Goal: Complete application form: Complete application form

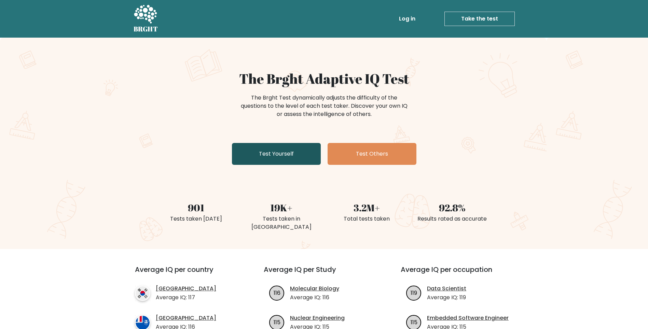
click at [276, 150] on link "Test Yourself" at bounding box center [276, 154] width 89 height 22
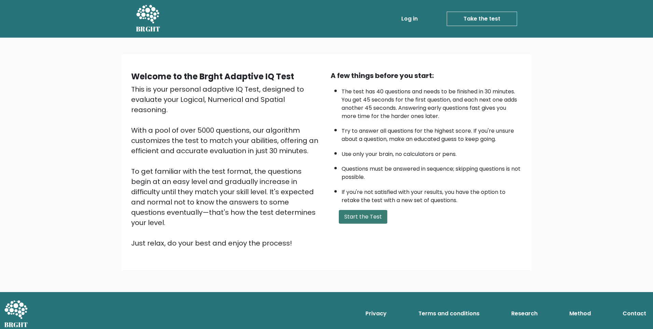
click at [359, 220] on button "Start the Test" at bounding box center [363, 217] width 49 height 14
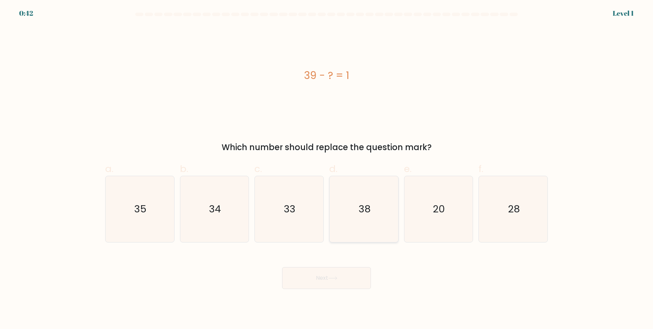
click at [374, 209] on icon "38" at bounding box center [364, 209] width 66 height 66
click at [327, 169] on input "d. 38" at bounding box center [327, 166] width 0 height 4
radio input "true"
click at [337, 285] on button "Next" at bounding box center [326, 278] width 89 height 22
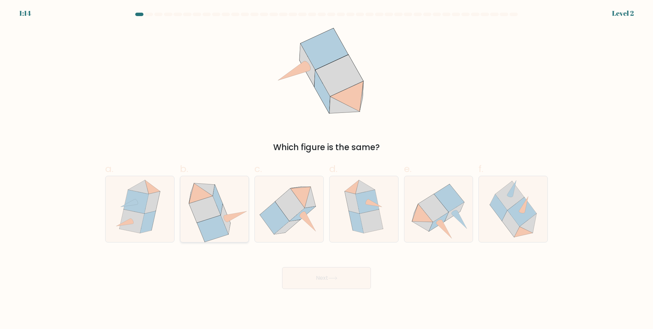
click at [223, 227] on icon at bounding box center [212, 228] width 31 height 26
click at [327, 169] on input "b." at bounding box center [327, 166] width 0 height 4
radio input "true"
click at [318, 289] on body "1:08 Level 2" at bounding box center [326, 164] width 653 height 329
click at [314, 280] on button "Next" at bounding box center [326, 278] width 89 height 22
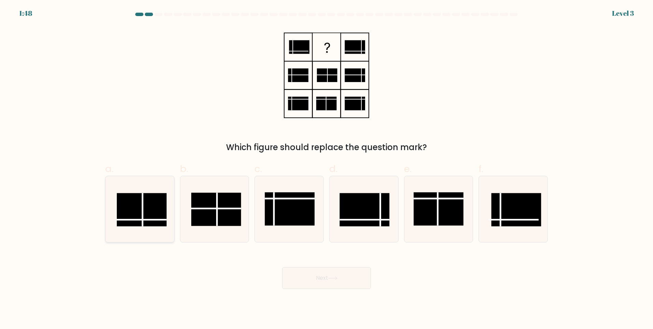
click at [158, 209] on rect at bounding box center [142, 209] width 50 height 33
click at [327, 169] on input "a." at bounding box center [327, 166] width 0 height 4
radio input "true"
click at [313, 273] on button "Next" at bounding box center [326, 278] width 89 height 22
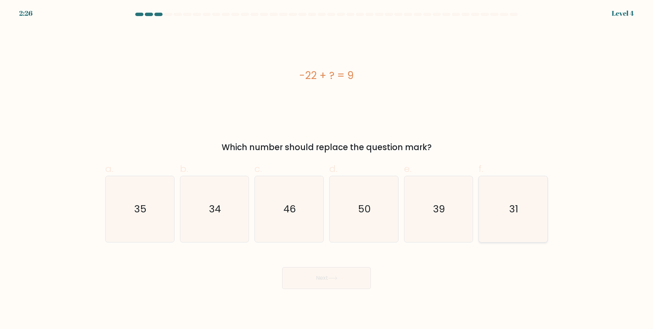
click at [501, 214] on icon "31" at bounding box center [513, 209] width 66 height 66
click at [327, 169] on input "f. 31" at bounding box center [327, 166] width 0 height 4
radio input "true"
click at [336, 278] on icon at bounding box center [333, 277] width 8 height 3
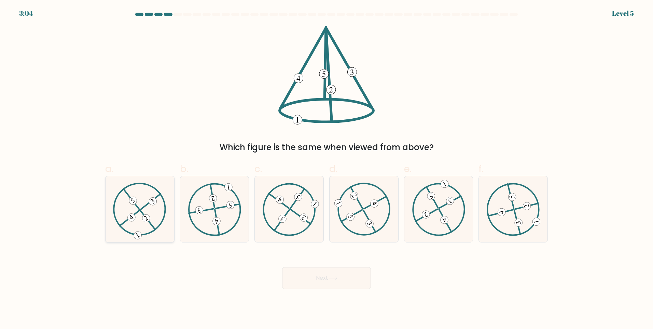
click at [148, 221] on 734 at bounding box center [146, 218] width 11 height 11
click at [327, 169] on input "a." at bounding box center [327, 166] width 0 height 4
radio input "true"
click at [307, 274] on button "Next" at bounding box center [326, 278] width 89 height 22
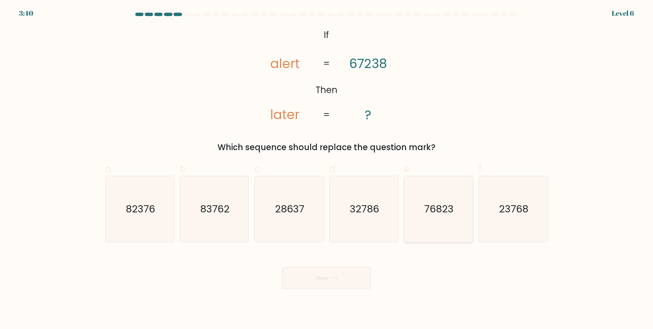
click at [440, 215] on text "76823" at bounding box center [439, 209] width 29 height 14
click at [327, 169] on input "e. 76823" at bounding box center [327, 166] width 0 height 4
radio input "true"
click at [364, 273] on button "Next" at bounding box center [326, 278] width 89 height 22
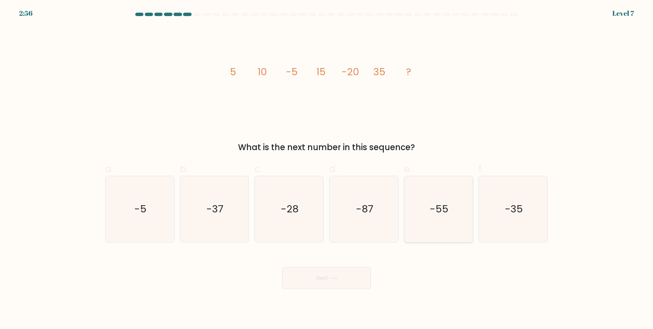
click at [423, 227] on icon "-55" at bounding box center [439, 209] width 66 height 66
click at [327, 169] on input "e. -55" at bounding box center [327, 166] width 0 height 4
radio input "true"
click at [364, 274] on button "Next" at bounding box center [326, 278] width 89 height 22
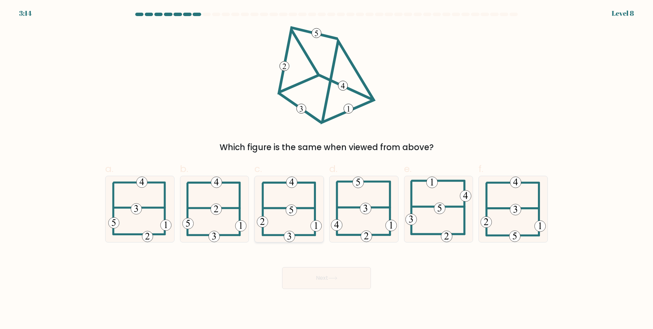
click at [287, 218] on icon at bounding box center [289, 209] width 65 height 66
click at [327, 169] on input "c." at bounding box center [327, 166] width 0 height 4
radio input "true"
click at [302, 277] on button "Next" at bounding box center [326, 278] width 89 height 22
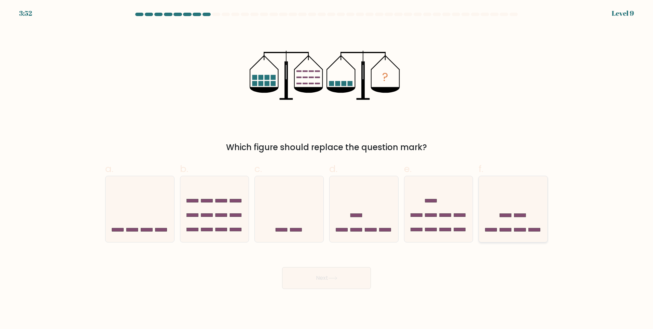
click at [520, 230] on rect at bounding box center [521, 229] width 12 height 3
click at [327, 169] on input "f." at bounding box center [327, 166] width 0 height 4
radio input "true"
click at [337, 277] on icon at bounding box center [332, 278] width 9 height 4
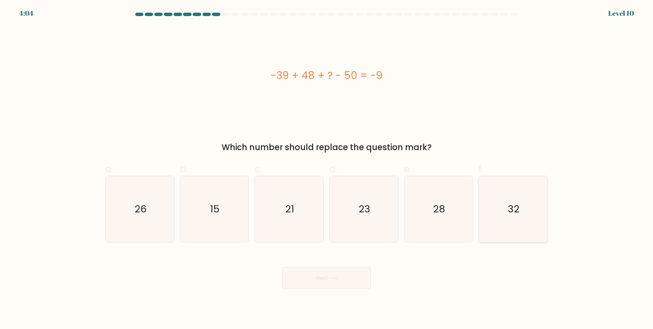
drag, startPoint x: 540, startPoint y: 201, endPoint x: 499, endPoint y: 218, distance: 44.6
click at [540, 201] on icon "32" at bounding box center [513, 209] width 66 height 66
click at [327, 169] on input "f. 32" at bounding box center [327, 166] width 0 height 4
radio input "true"
click at [358, 277] on button "Next" at bounding box center [326, 278] width 89 height 22
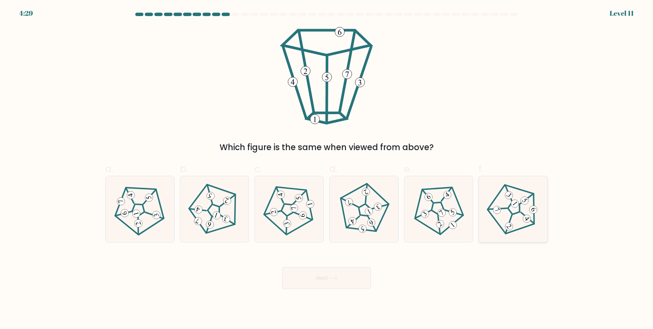
click at [508, 221] on icon at bounding box center [513, 208] width 53 height 53
click at [327, 169] on input "f." at bounding box center [327, 166] width 0 height 4
radio input "true"
click at [341, 283] on button "Next" at bounding box center [326, 278] width 89 height 22
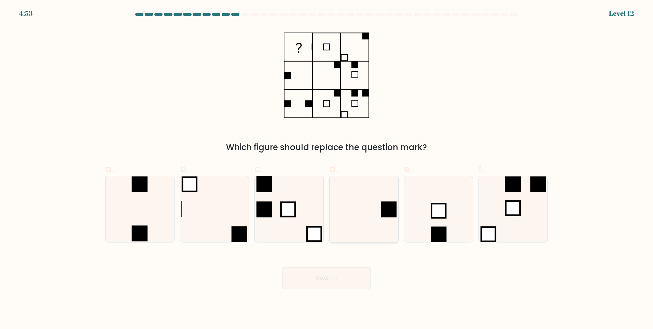
click at [383, 200] on icon at bounding box center [364, 209] width 66 height 66
click at [327, 169] on input "d." at bounding box center [327, 166] width 0 height 4
radio input "true"
click at [327, 279] on button "Next" at bounding box center [326, 278] width 89 height 22
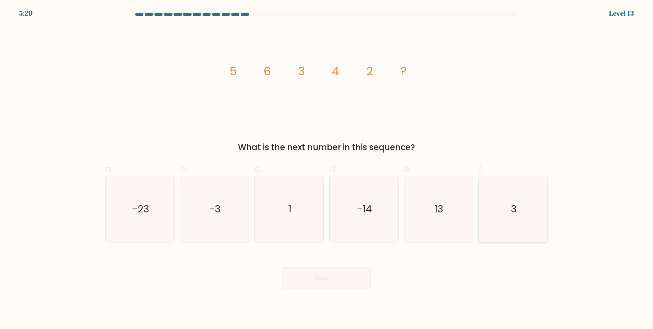
click at [508, 214] on icon "3" at bounding box center [513, 209] width 66 height 66
click at [327, 169] on input "f. 3" at bounding box center [327, 166] width 0 height 4
radio input "true"
click at [359, 283] on button "Next" at bounding box center [326, 278] width 89 height 22
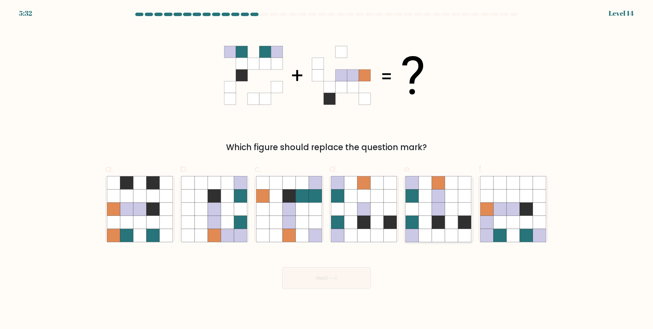
click at [434, 226] on icon at bounding box center [438, 222] width 13 height 13
click at [327, 169] on input "e." at bounding box center [327, 166] width 0 height 4
radio input "true"
click at [358, 274] on button "Next" at bounding box center [326, 278] width 89 height 22
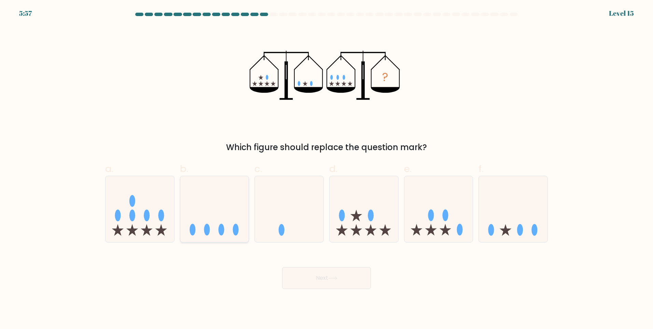
click at [219, 212] on icon at bounding box center [214, 208] width 69 height 57
click at [327, 169] on input "b." at bounding box center [327, 166] width 0 height 4
radio input "true"
click at [303, 275] on button "Next" at bounding box center [326, 278] width 89 height 22
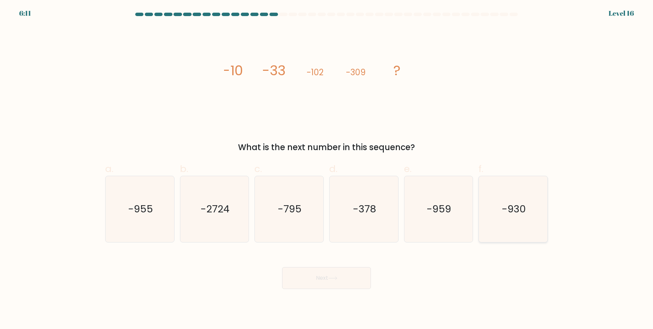
click at [528, 208] on icon "-930" at bounding box center [513, 209] width 66 height 66
click at [327, 169] on input "f. -930" at bounding box center [327, 166] width 0 height 4
radio input "true"
click at [365, 279] on button "Next" at bounding box center [326, 278] width 89 height 22
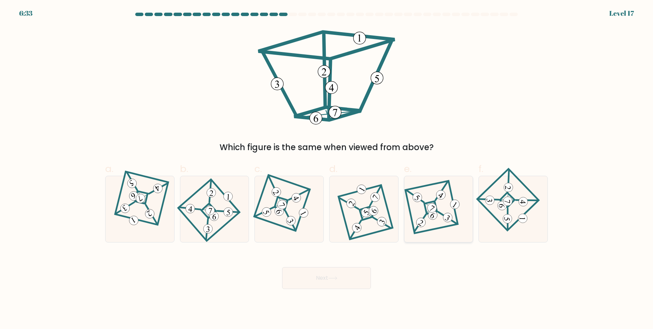
click at [424, 221] on 876 at bounding box center [421, 222] width 13 height 13
click at [327, 169] on input "e." at bounding box center [327, 166] width 0 height 4
radio input "true"
click at [343, 274] on button "Next" at bounding box center [326, 278] width 89 height 22
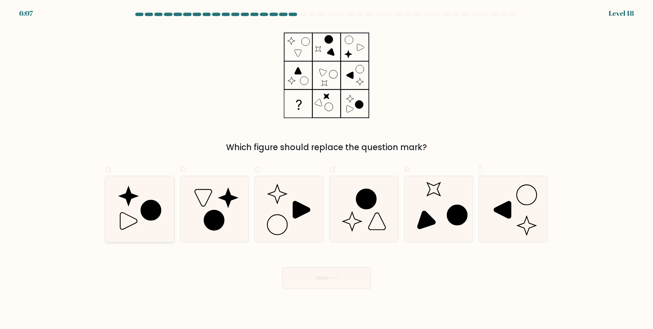
click at [134, 206] on icon at bounding box center [140, 209] width 66 height 66
click at [327, 169] on input "a." at bounding box center [327, 166] width 0 height 4
radio input "true"
click at [214, 226] on icon at bounding box center [214, 220] width 20 height 20
click at [327, 169] on input "b." at bounding box center [327, 166] width 0 height 4
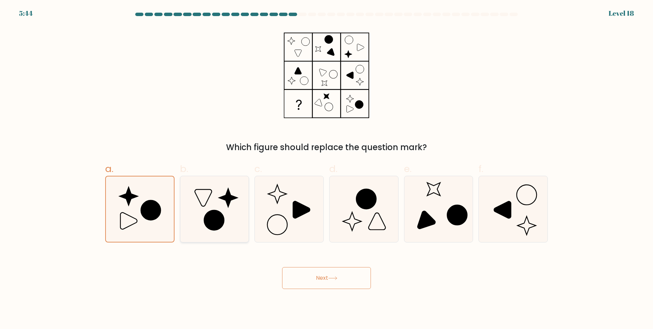
radio input "true"
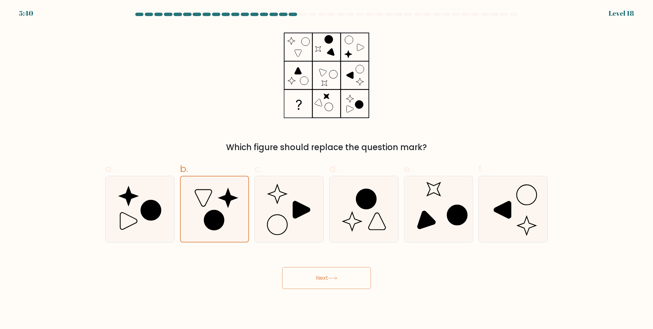
click at [320, 273] on button "Next" at bounding box center [326, 278] width 89 height 22
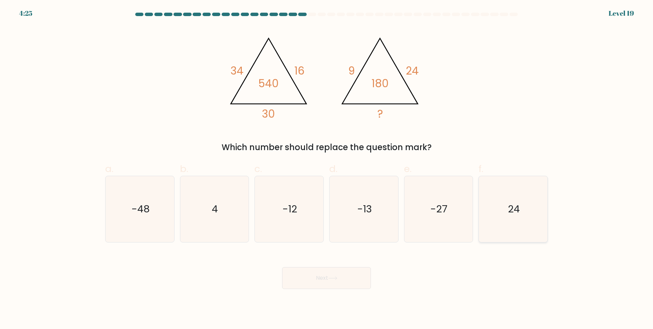
click at [503, 209] on icon "24" at bounding box center [513, 209] width 66 height 66
click at [327, 169] on input "f. 24" at bounding box center [327, 166] width 0 height 4
radio input "true"
click at [337, 281] on button "Next" at bounding box center [326, 278] width 89 height 22
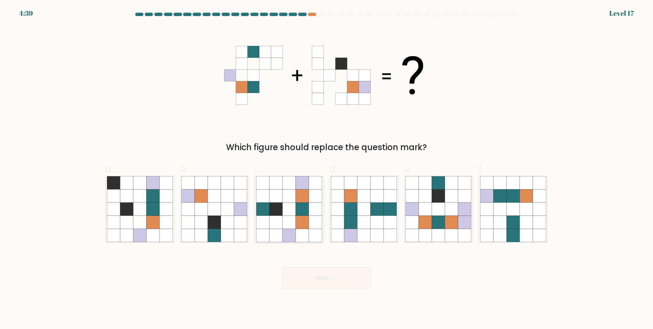
click at [301, 223] on icon at bounding box center [302, 222] width 13 height 13
click at [327, 169] on input "c." at bounding box center [327, 166] width 0 height 4
radio input "true"
click at [307, 274] on button "Next" at bounding box center [326, 278] width 89 height 22
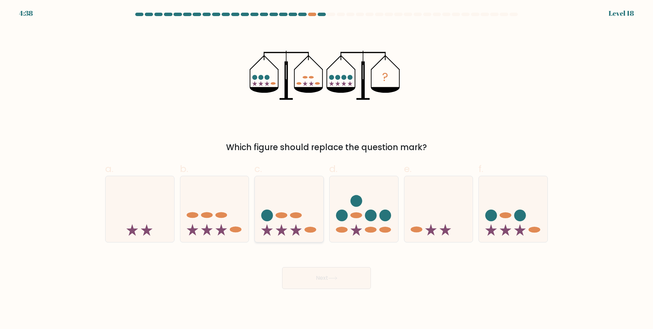
drag, startPoint x: 294, startPoint y: 221, endPoint x: 297, endPoint y: 242, distance: 20.7
click at [294, 222] on icon at bounding box center [289, 208] width 69 height 57
click at [327, 169] on input "c." at bounding box center [327, 166] width 0 height 4
radio input "true"
click at [303, 282] on button "Next" at bounding box center [326, 278] width 89 height 22
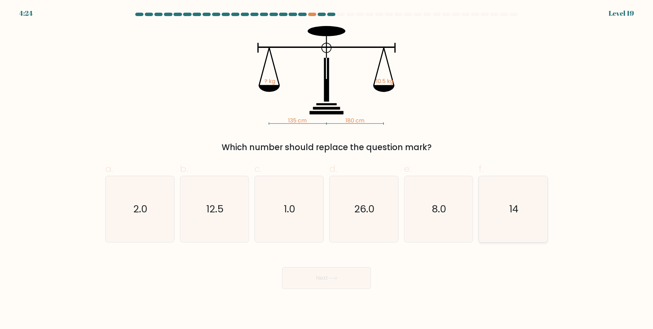
click at [503, 215] on icon "14" at bounding box center [513, 209] width 66 height 66
click at [327, 169] on input "f. 14" at bounding box center [327, 166] width 0 height 4
radio input "true"
click at [335, 282] on button "Next" at bounding box center [326, 278] width 89 height 22
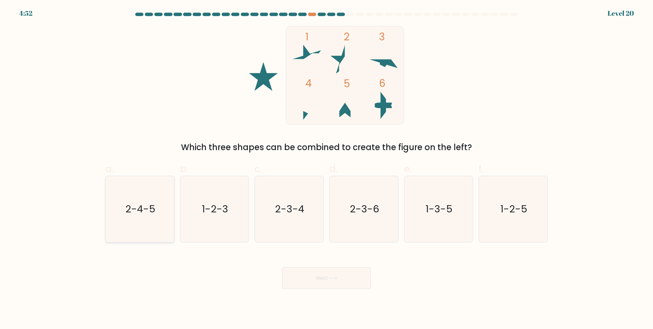
click at [149, 201] on icon "2-4-5" at bounding box center [140, 209] width 66 height 66
click at [327, 169] on input "a. 2-4-5" at bounding box center [327, 166] width 0 height 4
radio input "true"
click at [301, 210] on text "2-3-4" at bounding box center [289, 209] width 29 height 14
click at [327, 169] on input "c. 2-3-4" at bounding box center [327, 166] width 0 height 4
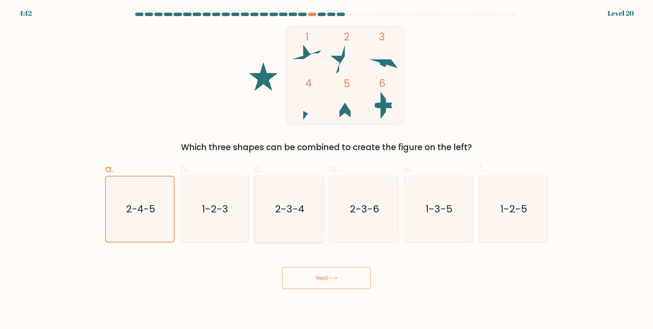
radio input "true"
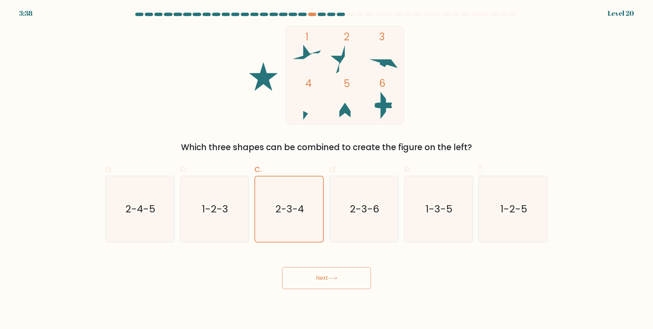
click at [331, 274] on button "Next" at bounding box center [326, 278] width 89 height 22
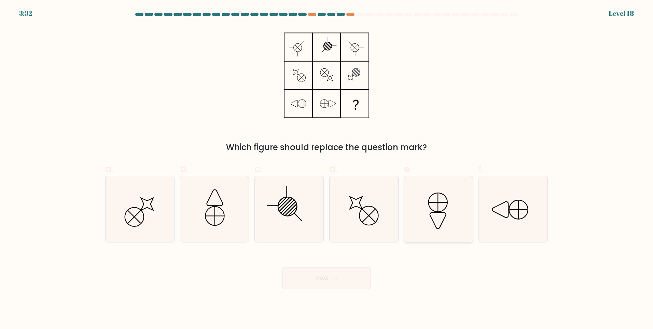
click at [442, 222] on icon at bounding box center [439, 209] width 66 height 66
click at [327, 169] on input "e." at bounding box center [327, 166] width 0 height 4
radio input "true"
click at [361, 274] on button "Next" at bounding box center [326, 278] width 89 height 22
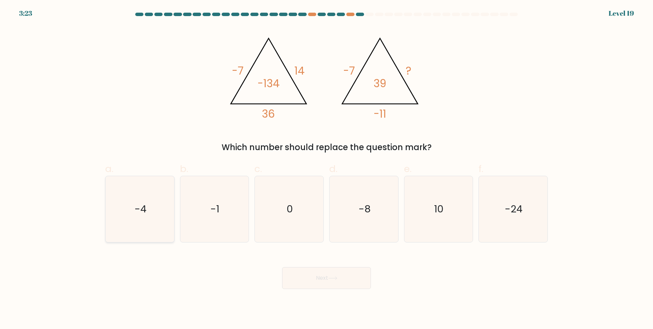
click at [163, 210] on icon "-4" at bounding box center [140, 209] width 66 height 66
click at [327, 169] on input "a. -4" at bounding box center [327, 166] width 0 height 4
radio input "true"
click at [328, 278] on button "Next" at bounding box center [326, 278] width 89 height 22
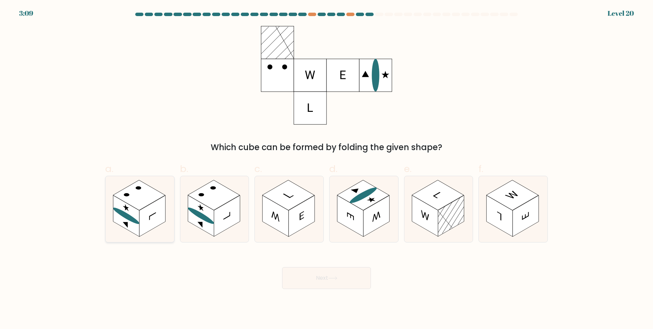
click at [118, 215] on rect at bounding box center [126, 215] width 26 height 41
click at [327, 169] on input "a." at bounding box center [327, 166] width 0 height 4
radio input "true"
click at [304, 274] on button "Next" at bounding box center [326, 278] width 89 height 22
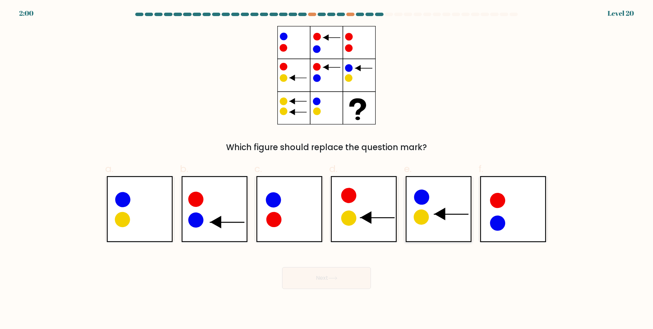
click at [433, 218] on icon at bounding box center [439, 209] width 66 height 66
click at [327, 169] on input "e." at bounding box center [327, 166] width 0 height 4
radio input "true"
click at [331, 274] on button "Next" at bounding box center [326, 278] width 89 height 22
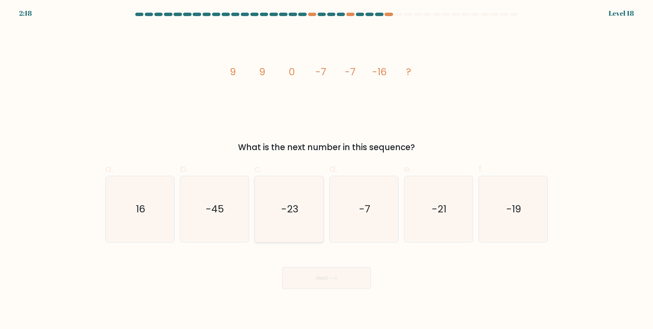
click at [297, 222] on icon "-23" at bounding box center [289, 209] width 66 height 66
click at [327, 169] on input "c. -23" at bounding box center [327, 166] width 0 height 4
radio input "true"
click at [312, 264] on div "Next" at bounding box center [326, 269] width 451 height 38
click at [319, 273] on button "Next" at bounding box center [326, 278] width 89 height 22
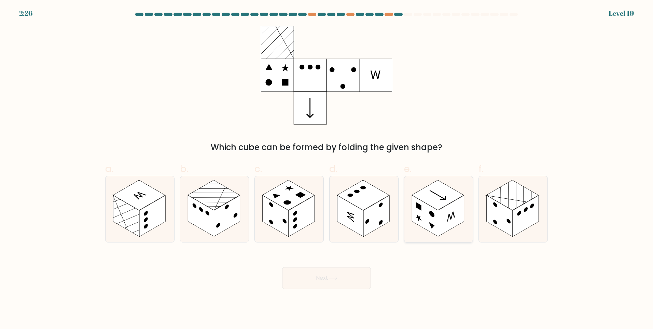
click at [420, 203] on rect at bounding box center [425, 215] width 26 height 41
click at [327, 169] on input "e." at bounding box center [327, 166] width 0 height 4
radio input "true"
click at [356, 277] on button "Next" at bounding box center [326, 278] width 89 height 22
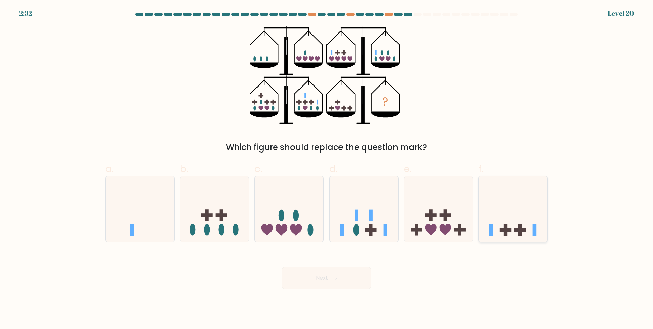
click at [532, 217] on icon at bounding box center [513, 208] width 69 height 57
click at [327, 169] on input "f." at bounding box center [327, 166] width 0 height 4
radio input "true"
click at [327, 282] on button "Next" at bounding box center [326, 278] width 89 height 22
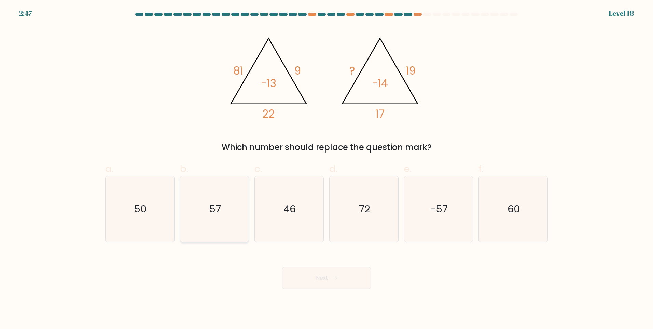
click at [219, 210] on text "57" at bounding box center [215, 209] width 12 height 14
click at [327, 169] on input "b. 57" at bounding box center [327, 166] width 0 height 4
radio input "true"
click at [327, 276] on button "Next" at bounding box center [326, 278] width 89 height 22
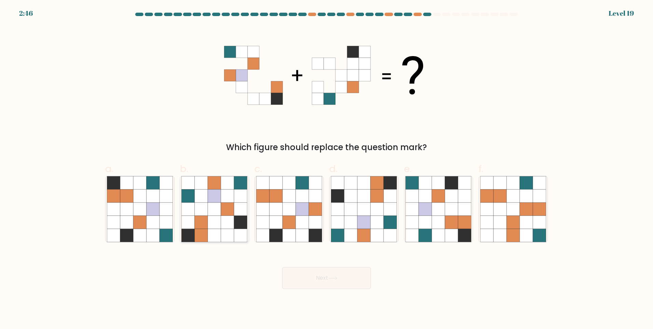
click at [216, 233] on icon at bounding box center [214, 235] width 13 height 13
click at [327, 169] on input "b." at bounding box center [327, 166] width 0 height 4
radio input "true"
click at [309, 279] on button "Next" at bounding box center [326, 278] width 89 height 22
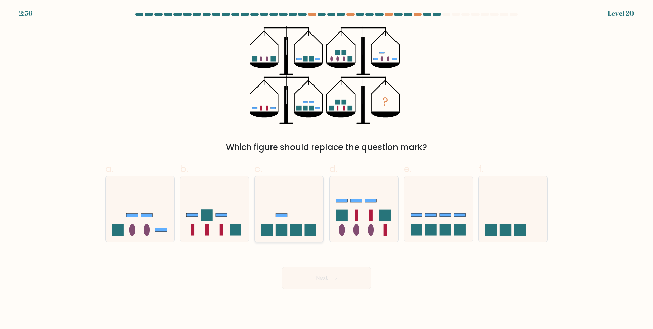
click at [290, 220] on icon at bounding box center [289, 208] width 69 height 57
click at [327, 169] on input "c." at bounding box center [327, 166] width 0 height 4
radio input "true"
click at [327, 274] on button "Next" at bounding box center [326, 278] width 89 height 22
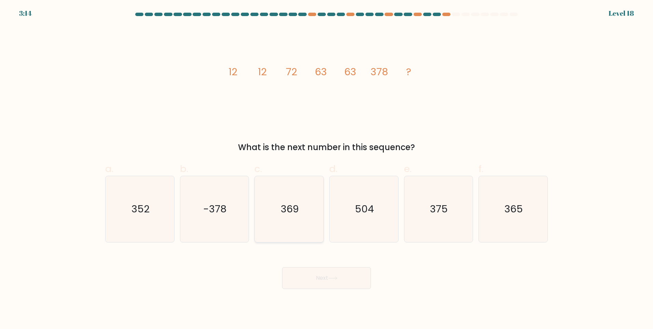
click at [284, 206] on text "369" at bounding box center [290, 209] width 18 height 14
click at [327, 169] on input "c. 369" at bounding box center [327, 166] width 0 height 4
radio input "true"
click at [312, 277] on button "Next" at bounding box center [326, 278] width 89 height 22
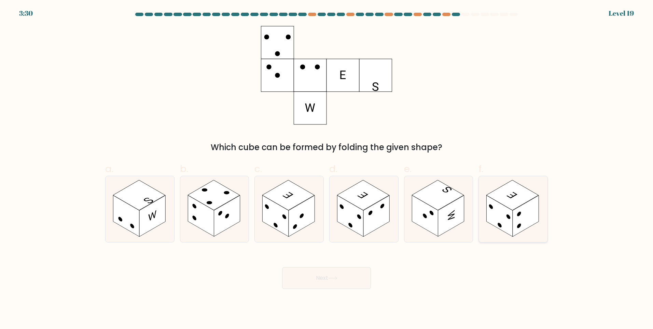
click at [528, 217] on rect at bounding box center [526, 215] width 26 height 41
click at [327, 169] on input "f." at bounding box center [327, 166] width 0 height 4
radio input "true"
click at [362, 274] on button "Next" at bounding box center [326, 278] width 89 height 22
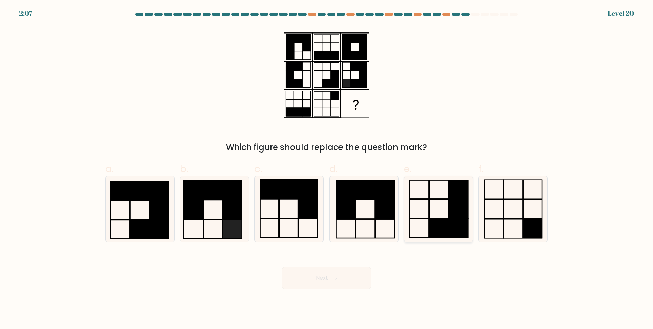
click at [440, 220] on rect at bounding box center [439, 227] width 19 height 19
click at [327, 169] on input "e." at bounding box center [327, 166] width 0 height 4
radio input "true"
click at [327, 280] on button "Next" at bounding box center [326, 278] width 89 height 22
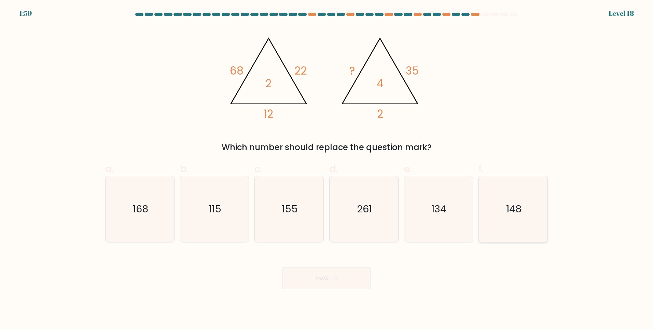
click at [489, 189] on icon "148" at bounding box center [513, 209] width 66 height 66
click at [327, 169] on input "f. 148" at bounding box center [327, 166] width 0 height 4
radio input "true"
click at [333, 283] on button "Next" at bounding box center [326, 278] width 89 height 22
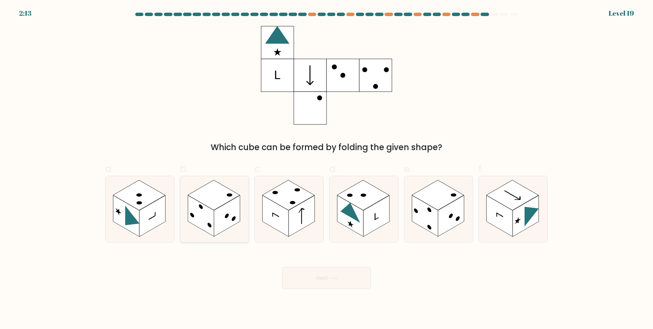
click at [226, 225] on rect at bounding box center [227, 215] width 26 height 41
click at [327, 169] on input "b." at bounding box center [327, 166] width 0 height 4
radio input "true"
click at [293, 270] on button "Next" at bounding box center [326, 278] width 89 height 22
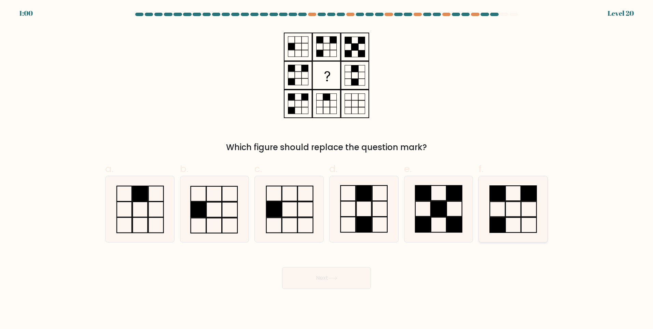
click at [507, 213] on icon at bounding box center [513, 209] width 66 height 66
click at [327, 169] on input "f." at bounding box center [327, 166] width 0 height 4
radio input "true"
click at [355, 281] on button "Next" at bounding box center [326, 278] width 89 height 22
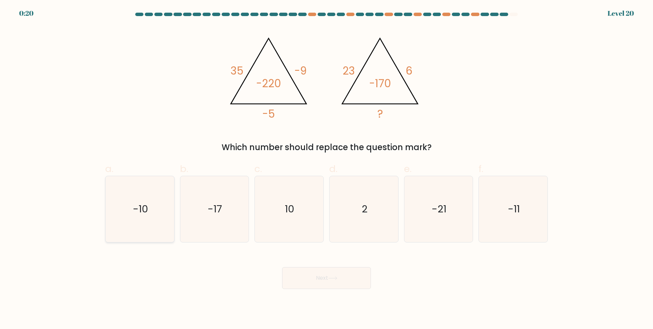
click at [160, 212] on icon "-10" at bounding box center [140, 209] width 66 height 66
click at [327, 169] on input "a. -10" at bounding box center [327, 166] width 0 height 4
radio input "true"
click at [295, 277] on button "Next" at bounding box center [326, 278] width 89 height 22
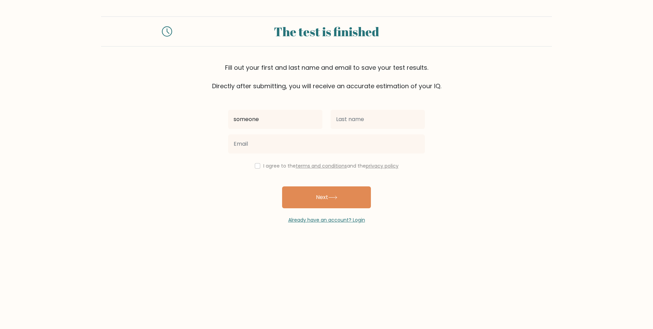
type input "someone"
click at [351, 117] on input "text" at bounding box center [378, 119] width 94 height 19
type input "somebody"
click at [277, 151] on input "email" at bounding box center [326, 143] width 197 height 19
paste input "voxifo6642@reifide.com"
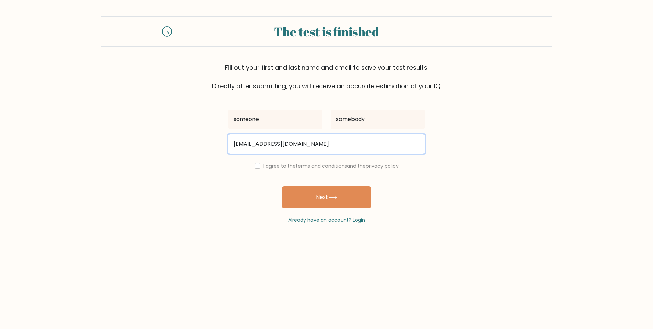
type input "voxifo6642@reifide.com"
click at [257, 165] on input "checkbox" at bounding box center [257, 165] width 5 height 5
checkbox input "true"
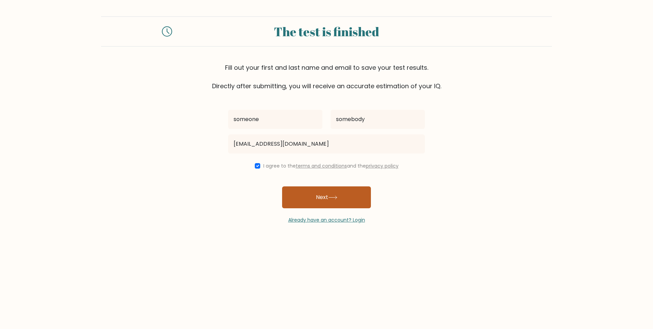
click at [311, 194] on button "Next" at bounding box center [326, 197] width 89 height 22
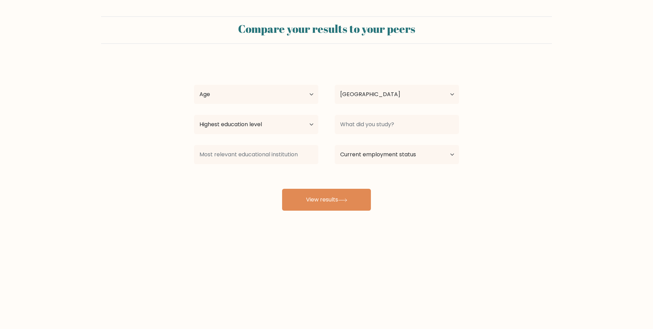
select select "PL"
click at [283, 98] on select "Age Under [DEMOGRAPHIC_DATA] [DEMOGRAPHIC_DATA] [DEMOGRAPHIC_DATA] [DEMOGRAPHIC…" at bounding box center [256, 94] width 124 height 19
select select "18_24"
click at [194, 85] on select "Age Under [DEMOGRAPHIC_DATA] [DEMOGRAPHIC_DATA] [DEMOGRAPHIC_DATA] [DEMOGRAPHIC…" at bounding box center [256, 94] width 124 height 19
click at [285, 128] on select "Highest education level No schooling Primary Lower Secondary Upper Secondary Oc…" at bounding box center [256, 124] width 124 height 19
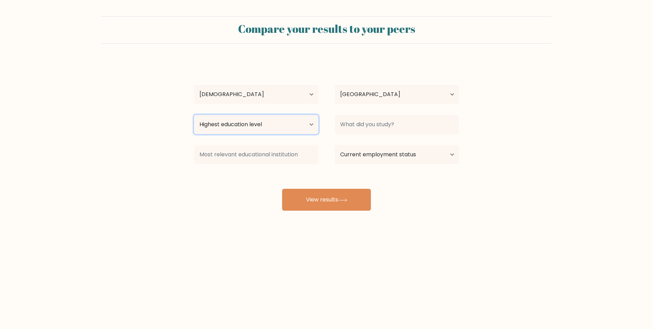
select select "lower_secondary"
click at [194, 115] on select "Highest education level No schooling Primary Lower Secondary Upper Secondary Oc…" at bounding box center [256, 124] width 124 height 19
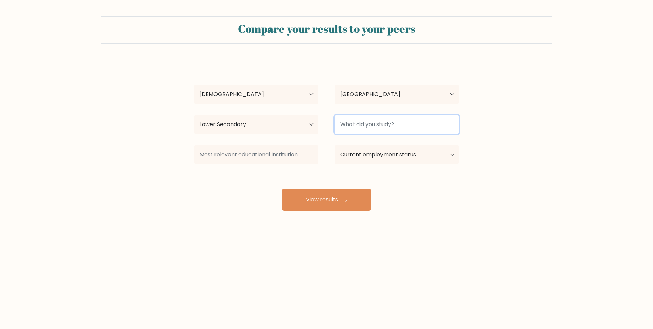
click at [355, 125] on input at bounding box center [397, 124] width 124 height 19
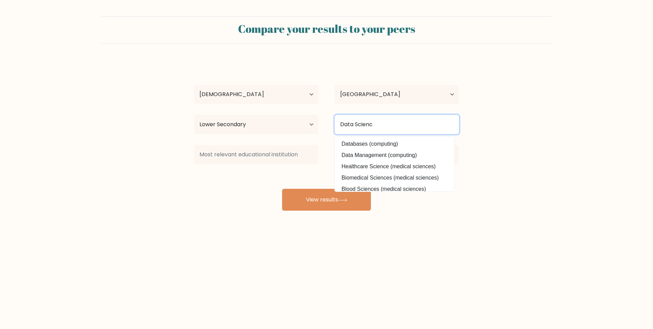
type input "Data Science"
click at [395, 126] on input "Data Science" at bounding box center [397, 124] width 124 height 19
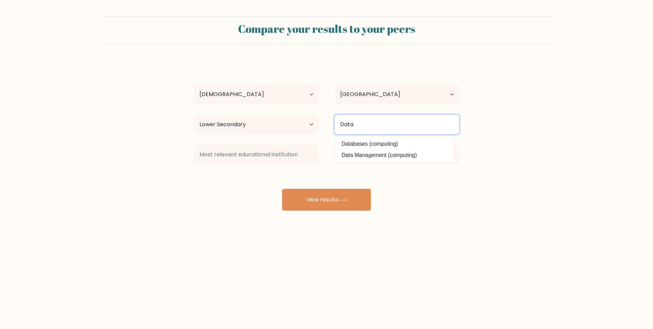
click at [378, 125] on input "Data" at bounding box center [397, 124] width 124 height 19
type input "Data"
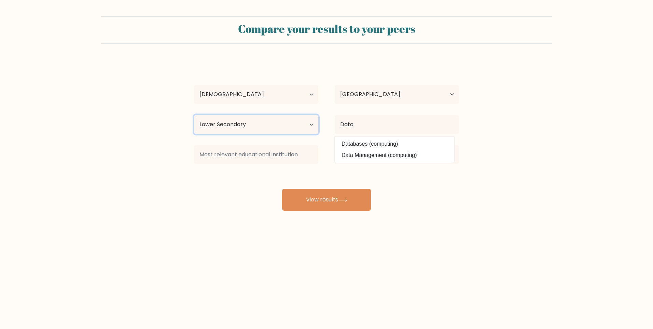
click at [303, 121] on select "Highest education level No schooling Primary Lower Secondary Upper Secondary Oc…" at bounding box center [256, 124] width 124 height 19
select select "upper_secondary"
click at [194, 115] on select "Highest education level No schooling Primary Lower Secondary Upper Secondary Oc…" at bounding box center [256, 124] width 124 height 19
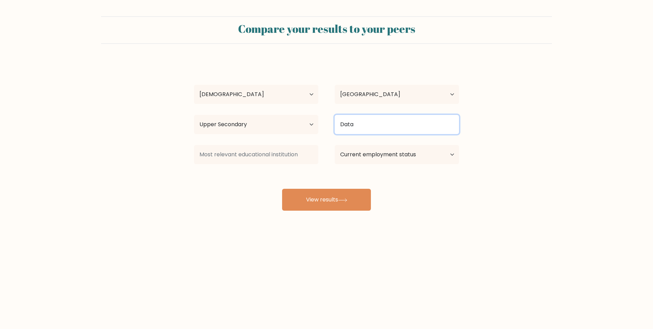
click at [380, 116] on input "Data" at bounding box center [397, 124] width 124 height 19
click at [379, 123] on input "Data" at bounding box center [397, 124] width 124 height 19
type input "Data"
type input "S"
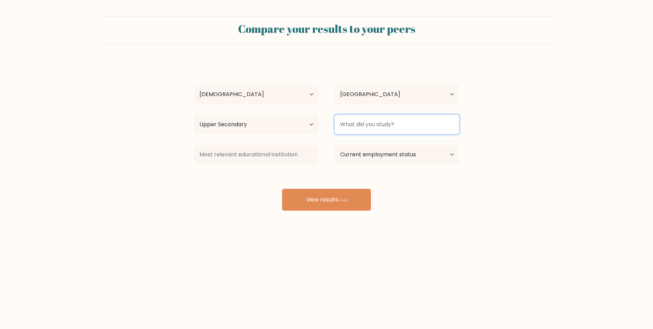
type input "S"
type input "DS"
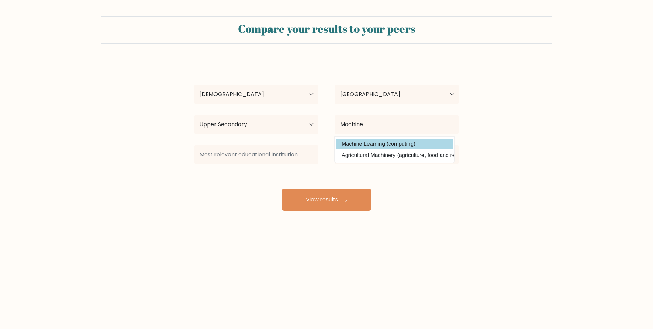
click at [371, 144] on option "Machine Learning (computing)" at bounding box center [395, 143] width 116 height 11
type input "Machine Learning"
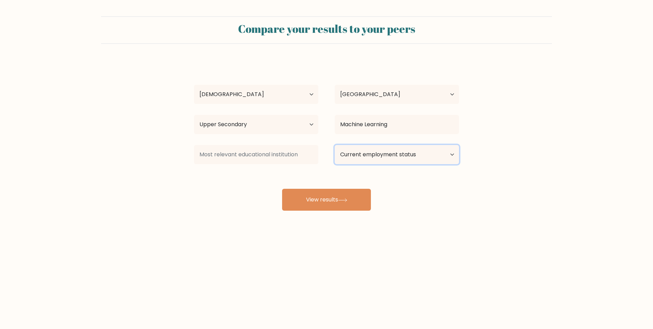
click at [371, 155] on select "Current employment status Employed Student Retired Other / prefer not to answer" at bounding box center [397, 154] width 124 height 19
select select "student"
click at [335, 145] on select "Current employment status Employed Student Retired Other / prefer not to answer" at bounding box center [397, 154] width 124 height 19
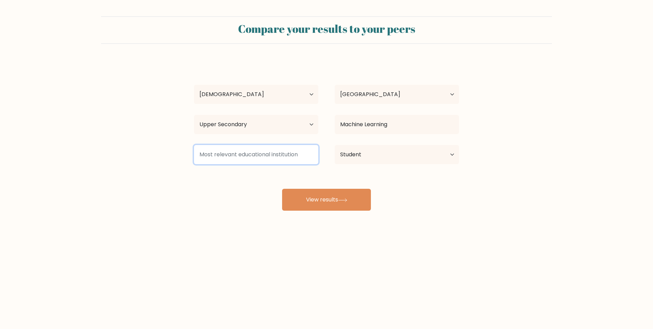
click at [275, 153] on input at bounding box center [256, 154] width 124 height 19
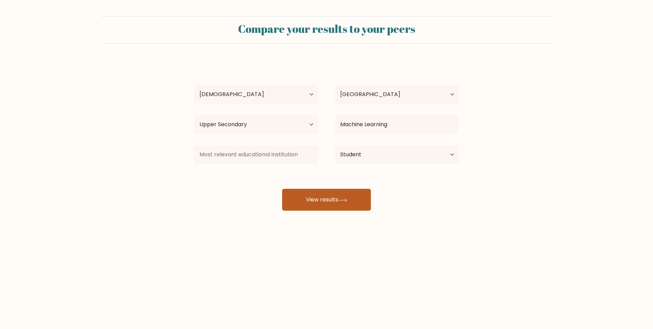
click at [314, 198] on button "View results" at bounding box center [326, 200] width 89 height 22
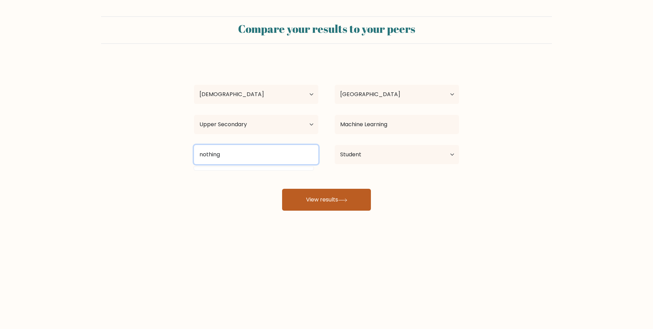
type input "nothing"
click at [355, 201] on button "View results" at bounding box center [326, 200] width 89 height 22
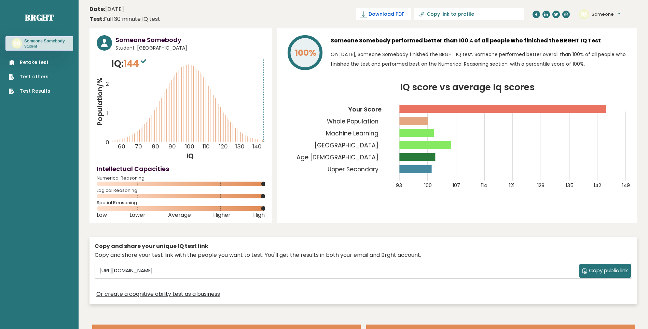
click at [404, 13] on span "Download PDF" at bounding box center [387, 14] width 36 height 7
